Goal: Task Accomplishment & Management: Use online tool/utility

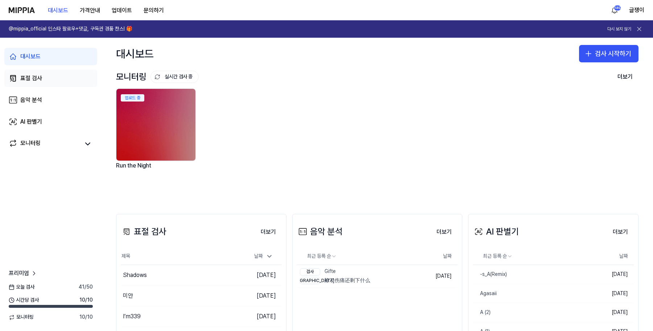
click at [31, 75] on div "표절 검사" at bounding box center [31, 78] width 22 height 9
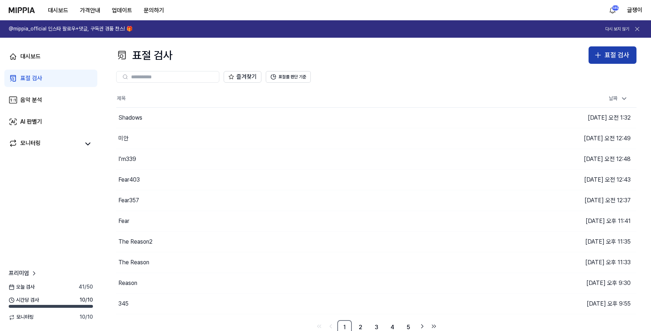
click at [626, 56] on div "표절 검사" at bounding box center [616, 55] width 25 height 11
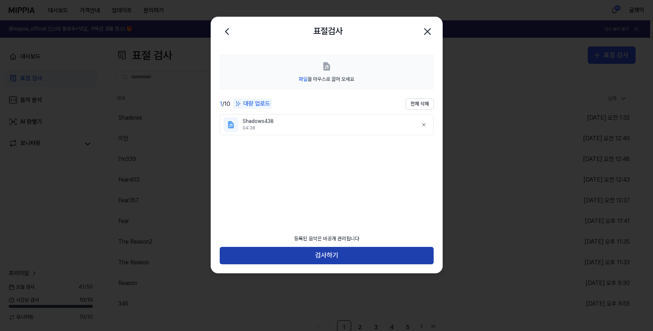
click at [328, 253] on button "검사하기" at bounding box center [327, 255] width 214 height 17
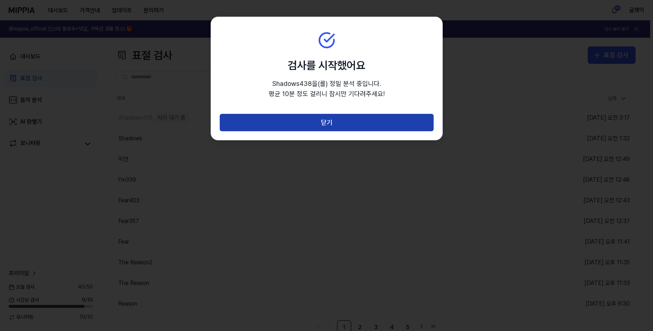
click at [331, 121] on button "닫기" at bounding box center [327, 122] width 214 height 17
